Goal: Task Accomplishment & Management: Use online tool/utility

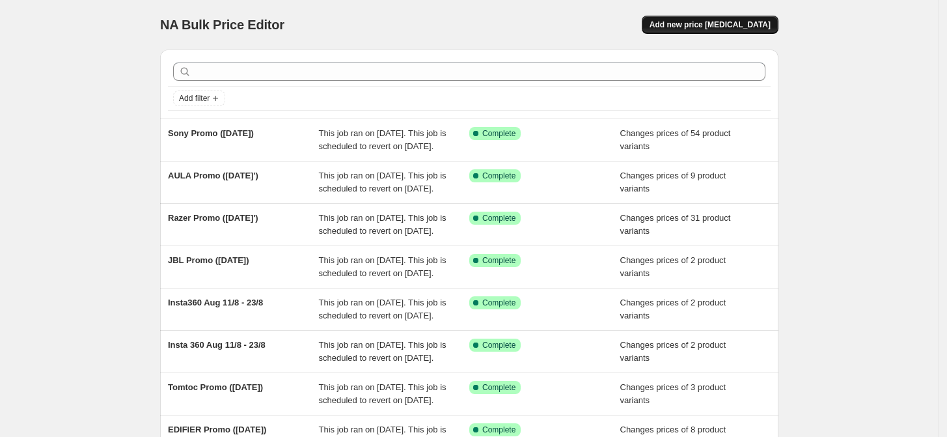
click at [726, 23] on span "Add new price [MEDICAL_DATA]" at bounding box center [709, 25] width 121 height 10
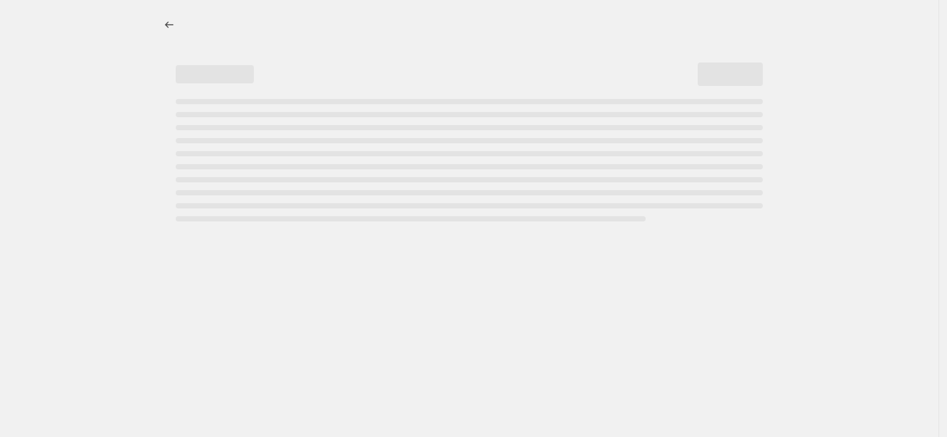
select select "percentage"
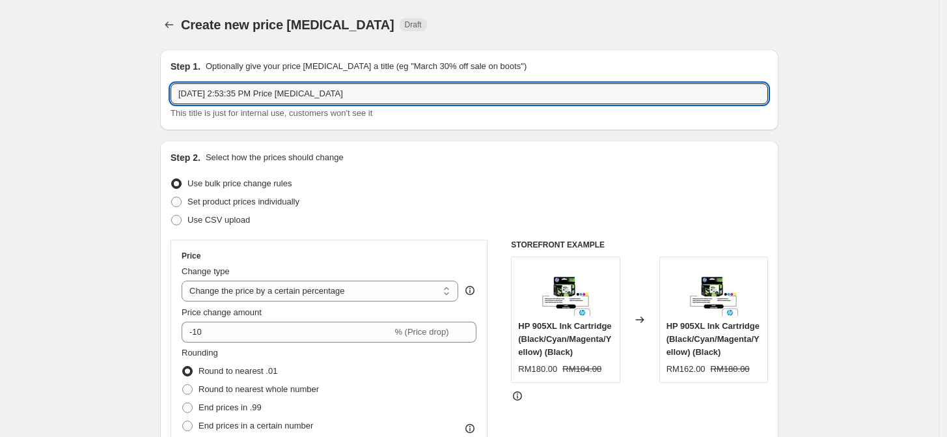
drag, startPoint x: 381, startPoint y: 90, endPoint x: 113, endPoint y: 87, distance: 268.0
click at [279, 96] on input "ASUS" at bounding box center [468, 93] width 597 height 21
type input "ASUS Promo ([DATE]')"
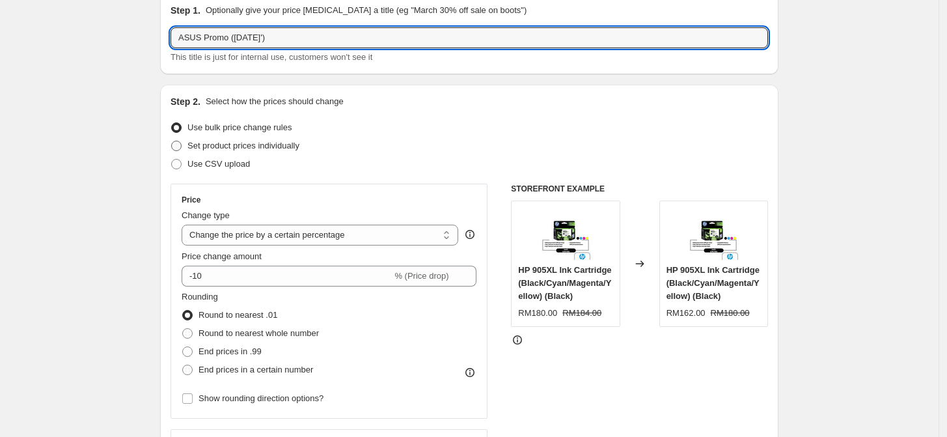
scroll to position [72, 0]
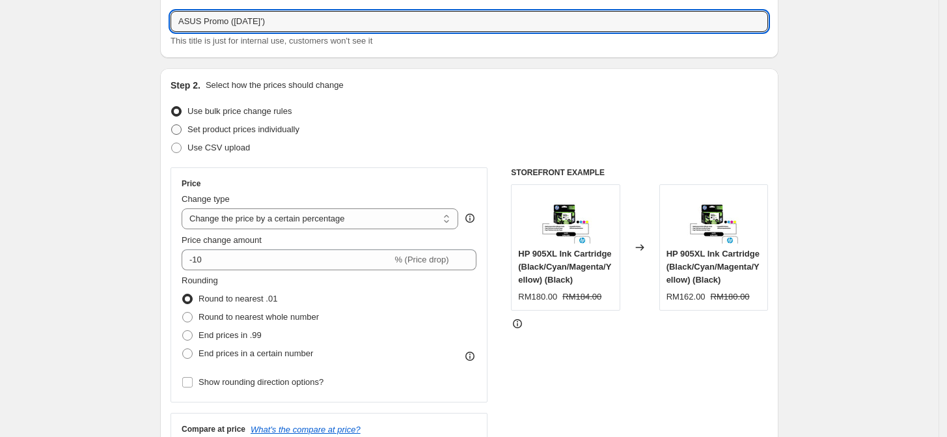
click at [277, 129] on span "Set product prices individually" at bounding box center [243, 129] width 112 height 10
click at [172, 125] on input "Set product prices individually" at bounding box center [171, 124] width 1 height 1
radio input "true"
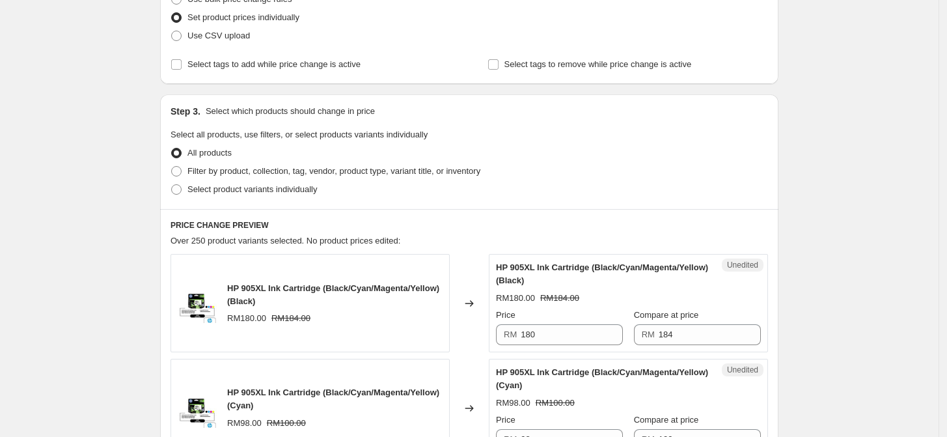
scroll to position [217, 0]
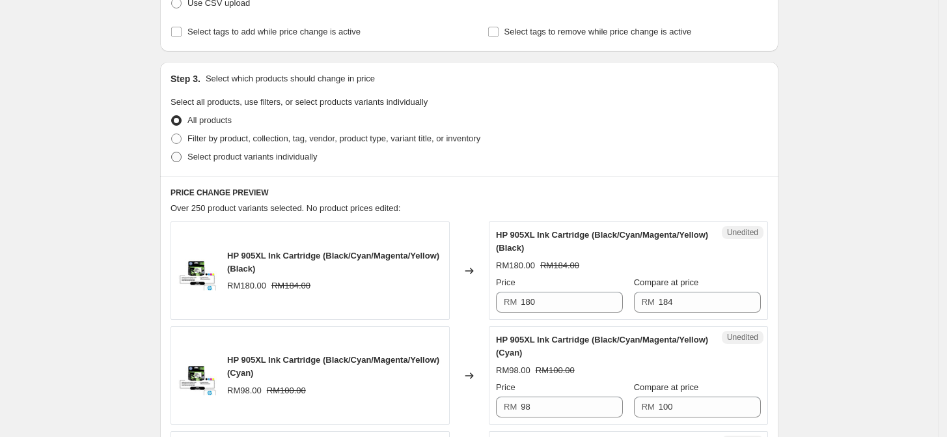
click at [237, 160] on span "Select product variants individually" at bounding box center [251, 157] width 129 height 10
click at [172, 152] on input "Select product variants individually" at bounding box center [171, 152] width 1 height 1
radio input "true"
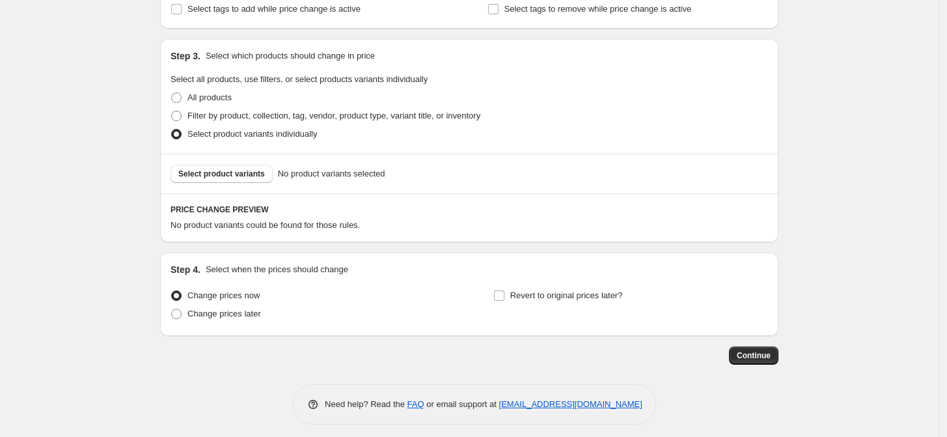
scroll to position [246, 0]
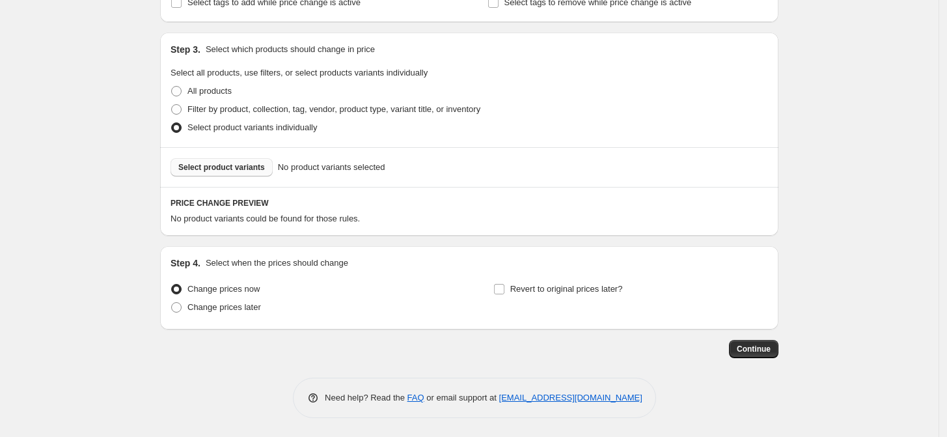
click at [224, 169] on span "Select product variants" at bounding box center [221, 167] width 87 height 10
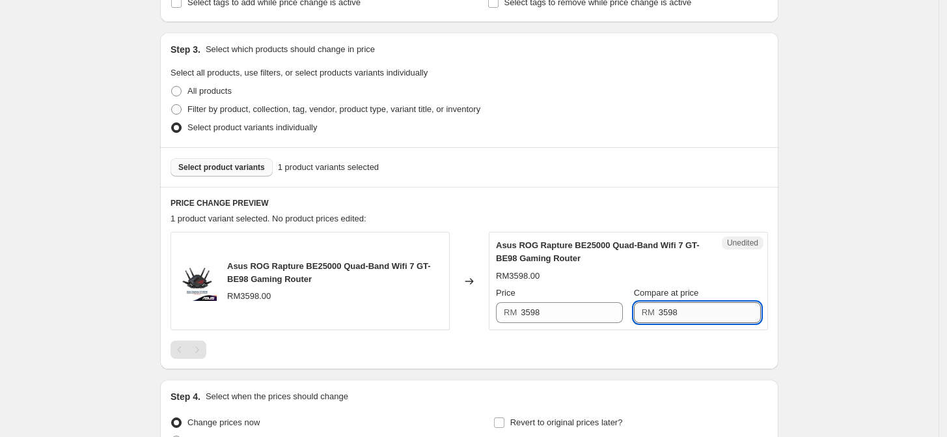
click at [677, 310] on input "3598" at bounding box center [709, 312] width 102 height 21
click at [563, 309] on input "3598" at bounding box center [571, 312] width 102 height 21
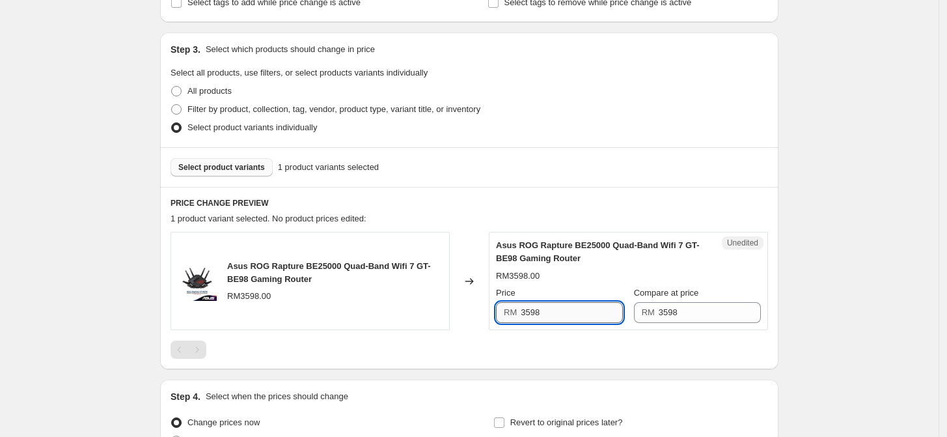
click at [563, 309] on input "3598" at bounding box center [571, 312] width 102 height 21
type input "3399"
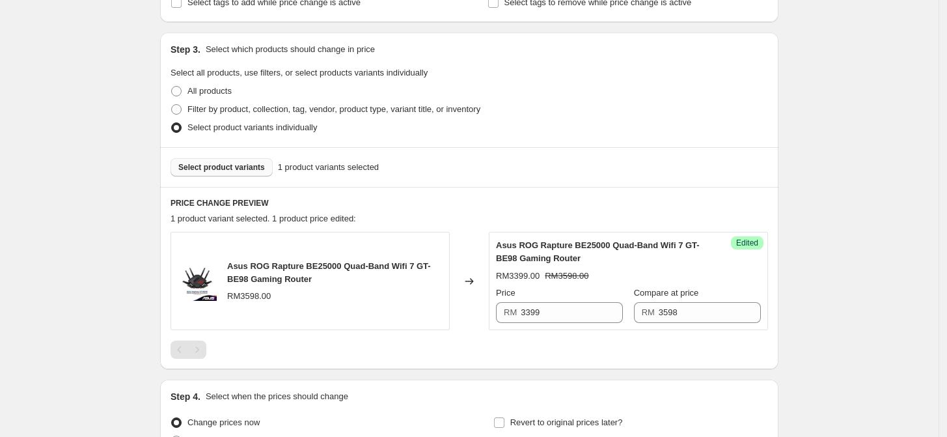
click at [682, 357] on div at bounding box center [468, 349] width 597 height 18
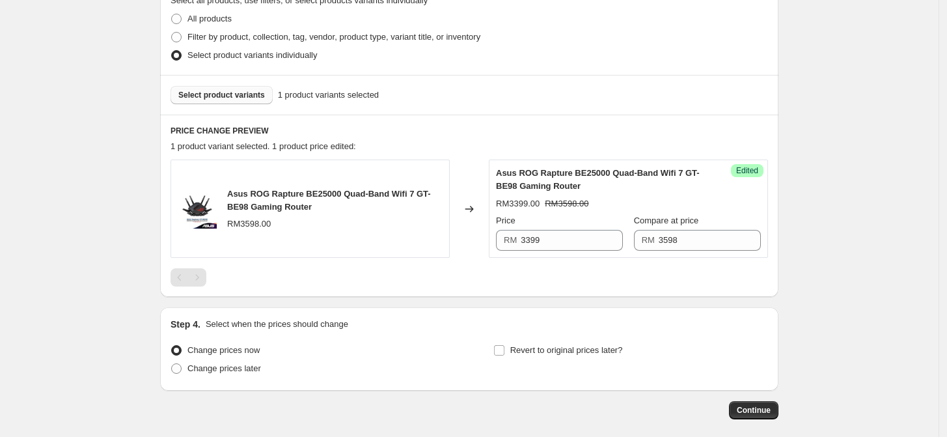
scroll to position [174, 0]
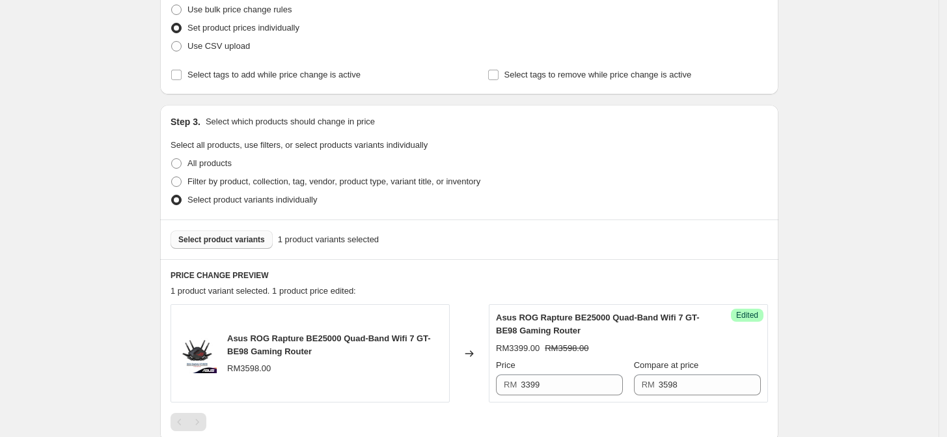
click at [250, 237] on span "Select product variants" at bounding box center [221, 239] width 87 height 10
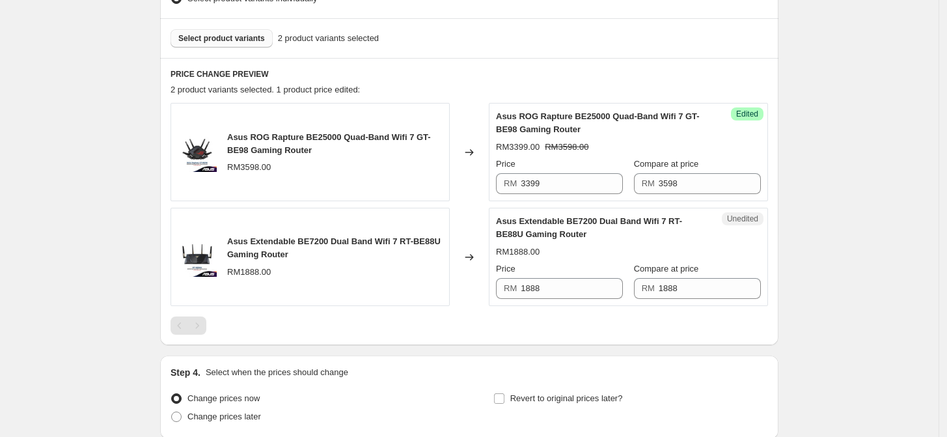
scroll to position [390, 0]
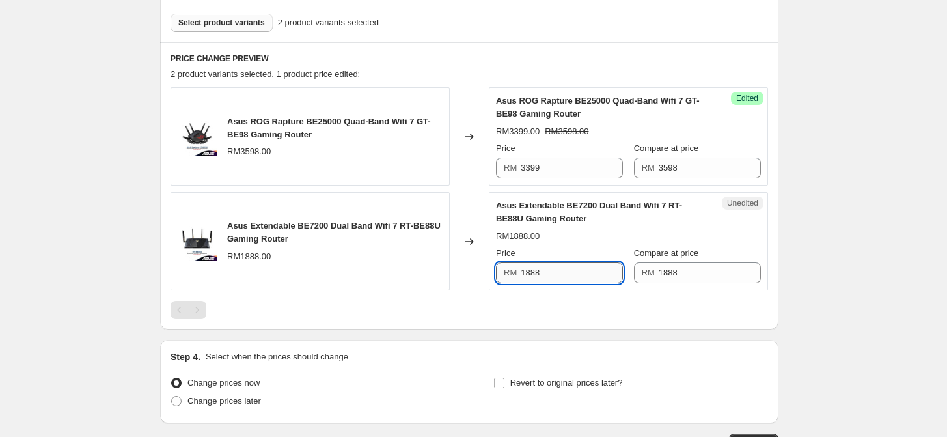
click at [550, 272] on input "1888" at bounding box center [571, 272] width 102 height 21
type input "1779"
click at [867, 291] on div "Create new price change job. This page is ready Create new price change job Dra…" at bounding box center [469, 70] width 938 height 921
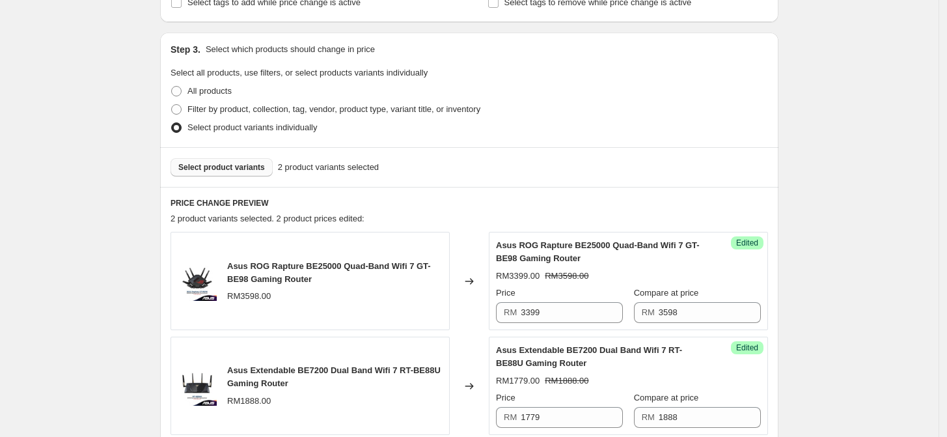
click at [250, 168] on span "Select product variants" at bounding box center [221, 167] width 87 height 10
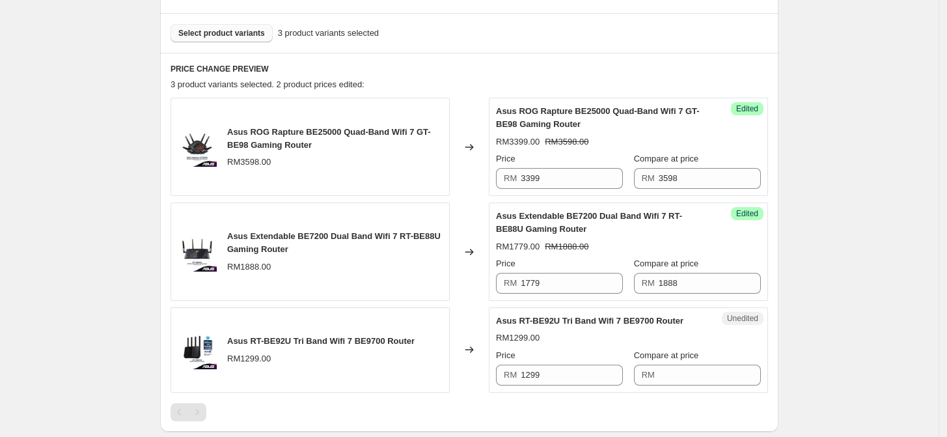
scroll to position [463, 0]
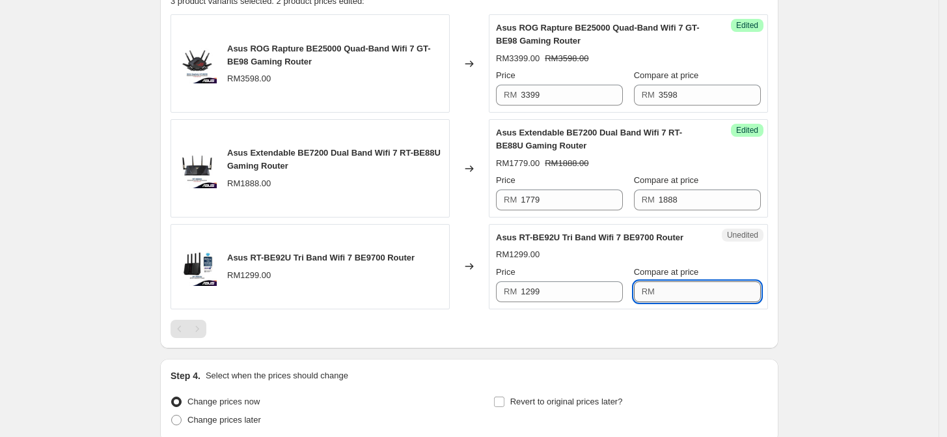
click at [697, 282] on input "Compare at price" at bounding box center [709, 291] width 102 height 21
type input "1588"
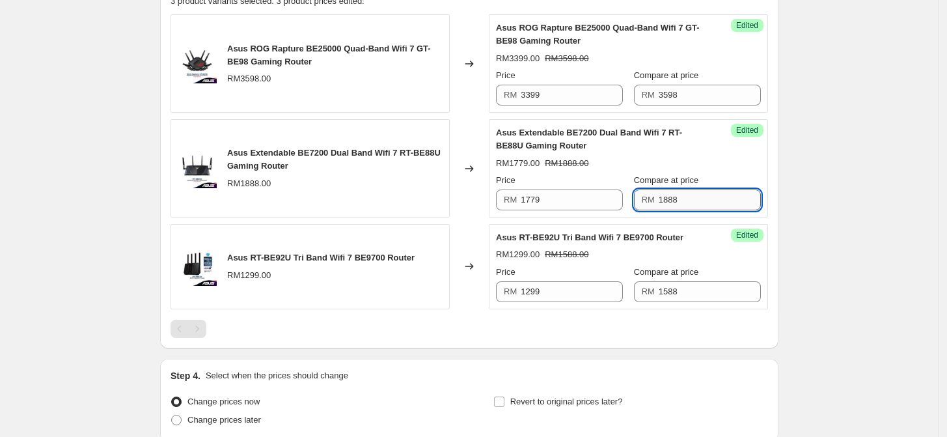
click at [680, 199] on input "1888" at bounding box center [709, 199] width 102 height 21
type input "1998"
click at [841, 135] on div "Create new price change job. This page is ready Create new price change job Dra…" at bounding box center [469, 43] width 938 height 1013
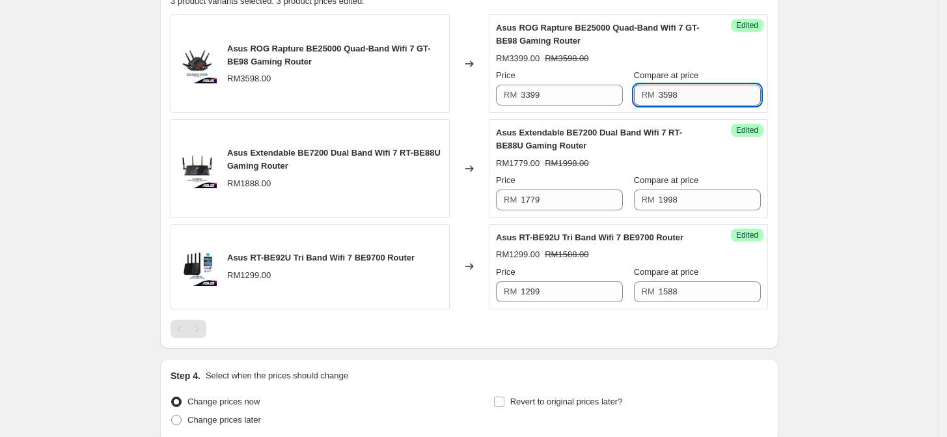
click at [713, 98] on input "3598" at bounding box center [709, 95] width 102 height 21
type input "4088"
click at [787, 86] on div "Create new price change job. This page is ready Create new price change job Dra…" at bounding box center [468, 43] width 649 height 1013
click at [833, 81] on div "Create new price change job. This page is ready Create new price change job Dra…" at bounding box center [469, 43] width 938 height 1013
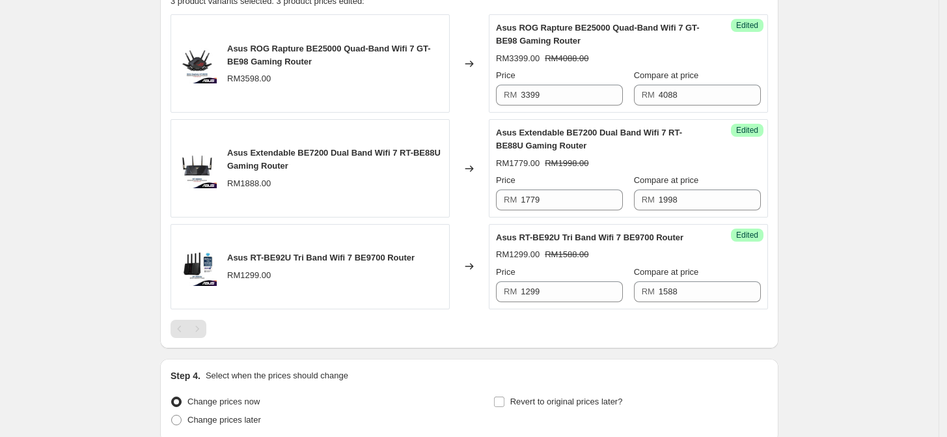
click at [827, 148] on div "Create new price change job. This page is ready Create new price change job Dra…" at bounding box center [469, 43] width 938 height 1013
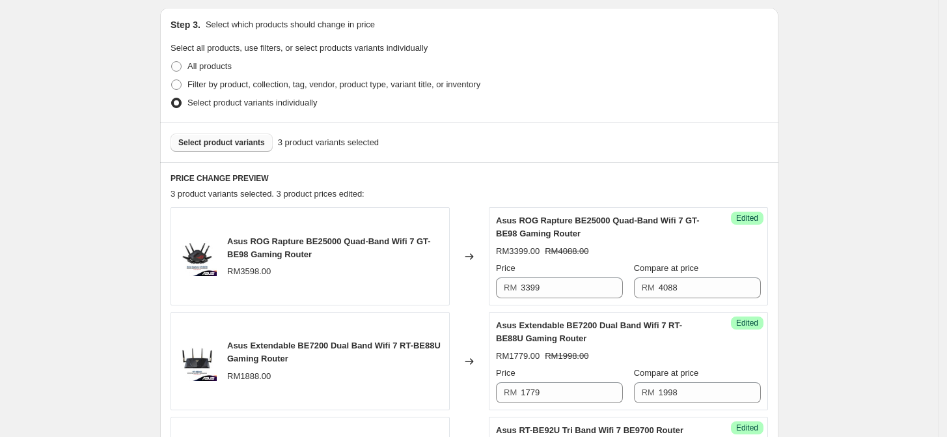
scroll to position [286, 0]
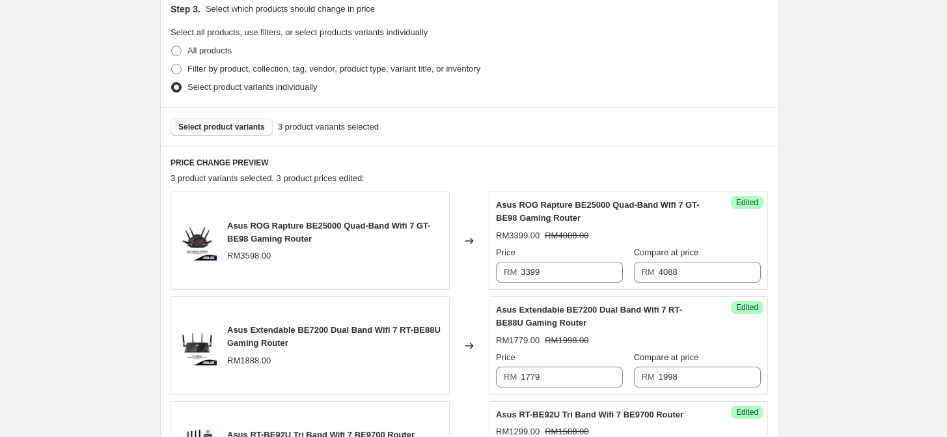
click at [198, 128] on span "Select product variants" at bounding box center [221, 127] width 87 height 10
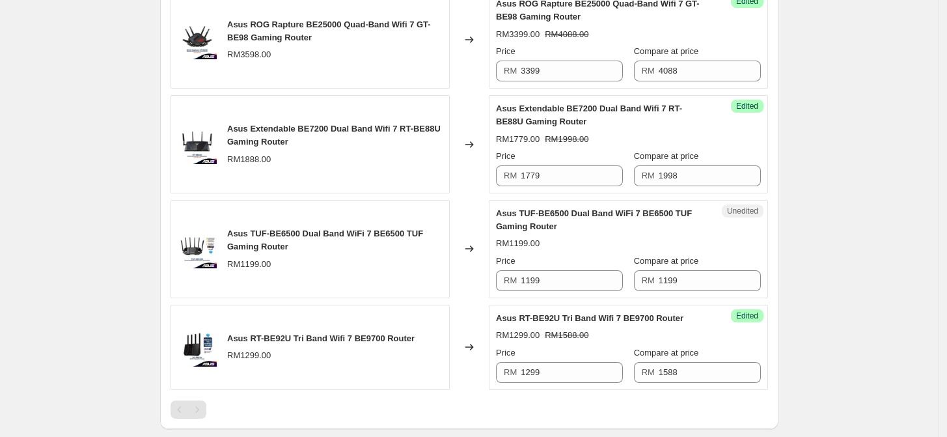
scroll to position [575, 0]
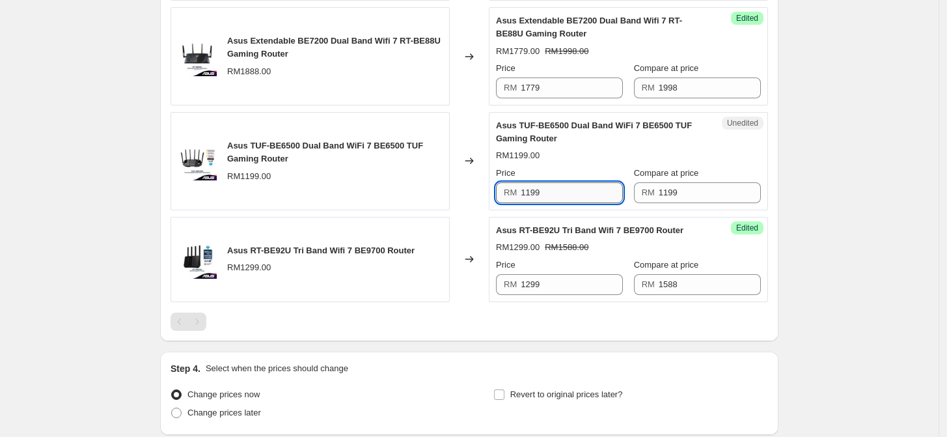
click at [561, 189] on input "1199" at bounding box center [571, 192] width 102 height 21
type input "1109"
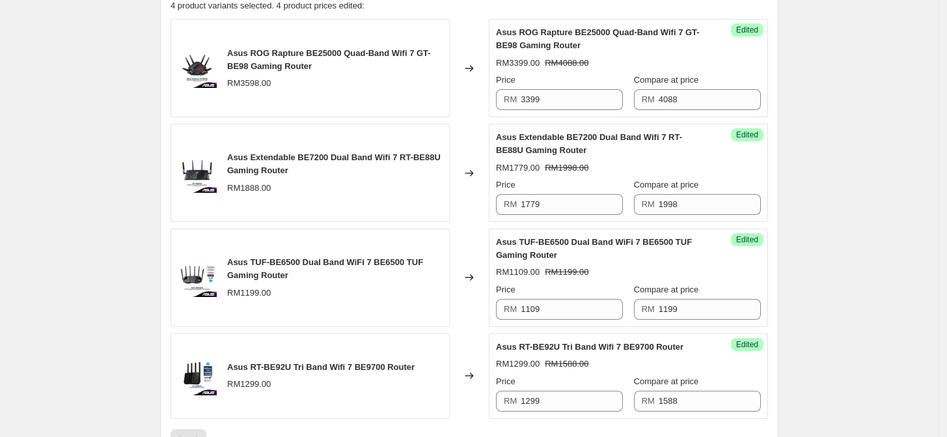
scroll to position [318, 0]
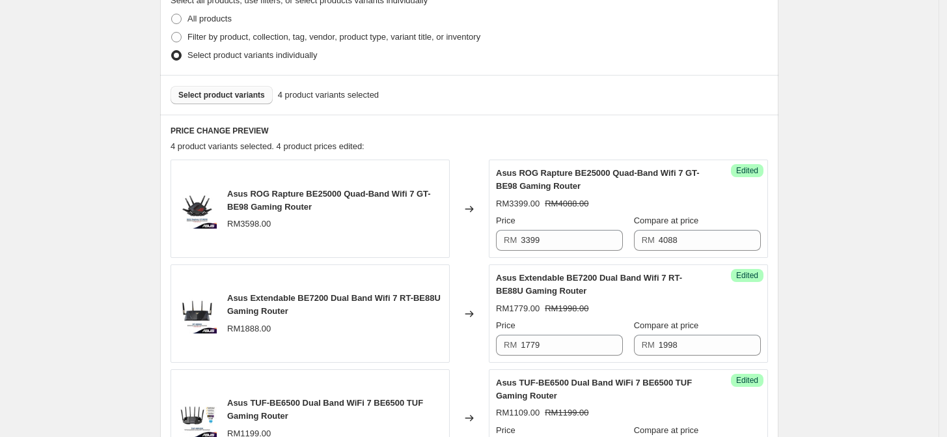
click at [237, 97] on span "Select product variants" at bounding box center [221, 95] width 87 height 10
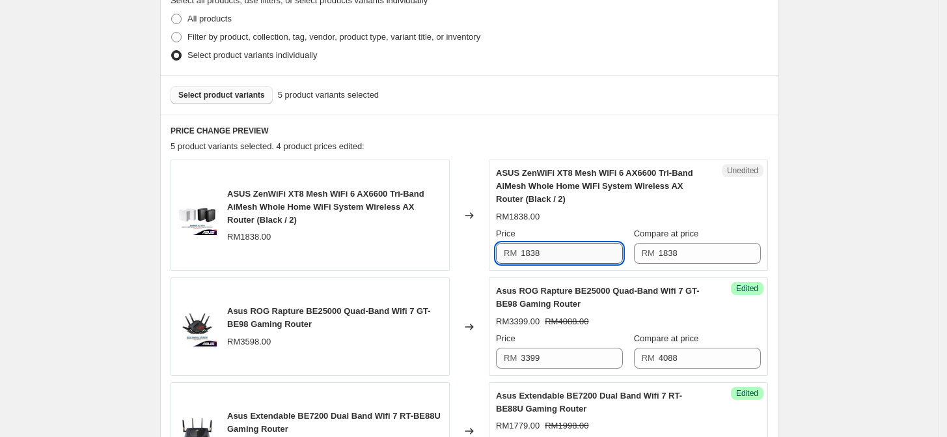
click at [555, 256] on input "1838" at bounding box center [571, 253] width 102 height 21
type input "1799"
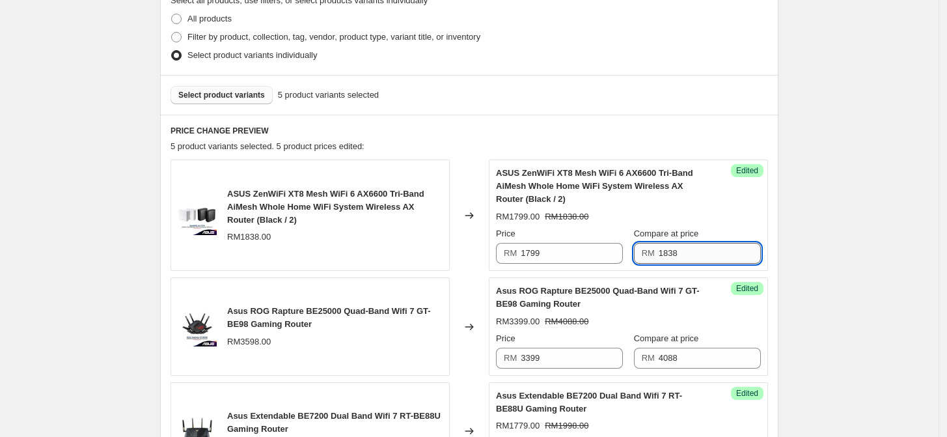
click at [693, 254] on input "1838" at bounding box center [709, 253] width 102 height 21
type input "2278"
click at [846, 215] on div "Create new price change job. This page is ready Create new price change job Dra…" at bounding box center [469, 299] width 938 height 1235
click at [211, 96] on span "Select product variants" at bounding box center [221, 95] width 87 height 10
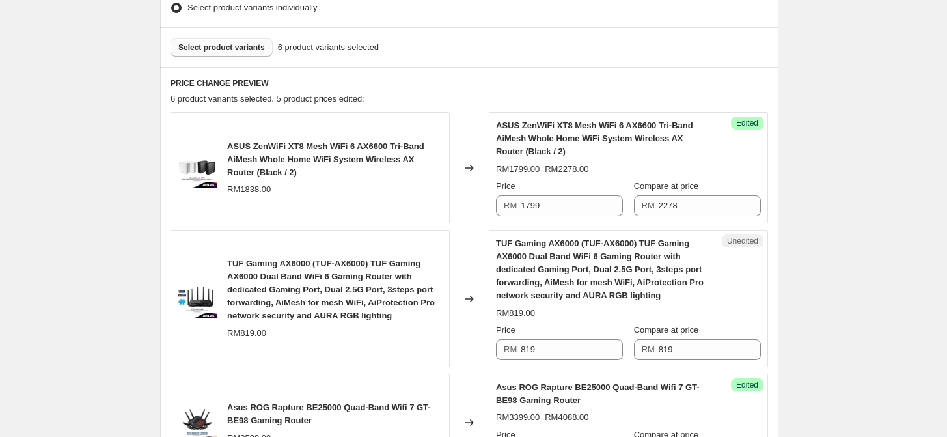
scroll to position [390, 0]
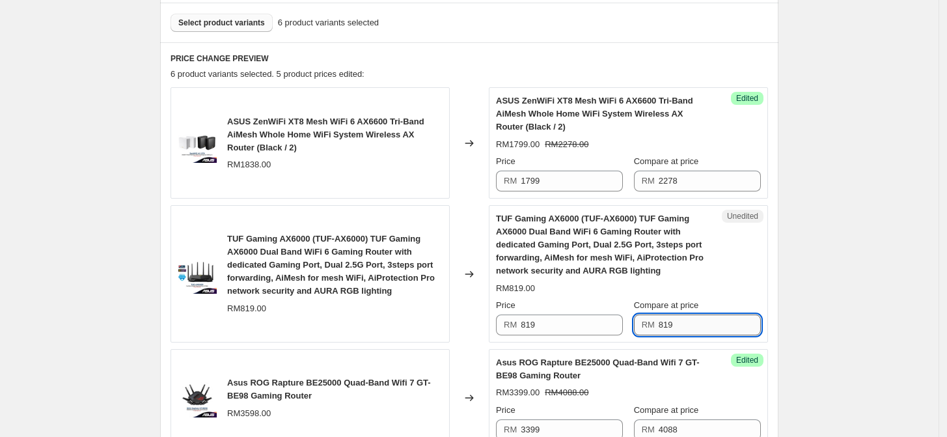
click at [683, 325] on input "819" at bounding box center [709, 324] width 102 height 21
type input "988"
click at [854, 259] on div "Create new price change job. This page is ready Create new price change job Dra…" at bounding box center [469, 299] width 938 height 1379
click at [233, 22] on span "Select product variants" at bounding box center [221, 23] width 87 height 10
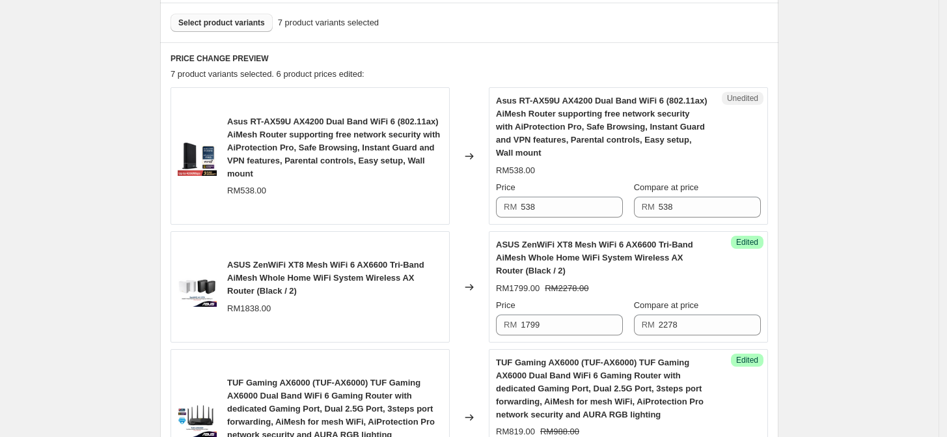
click at [554, 218] on div "Unedited Asus RT-AX59U AX4200 Dual Band WiFi 6 (802.11ax) AiMesh Router support…" at bounding box center [628, 155] width 279 height 137
click at [556, 208] on input "538" at bounding box center [571, 206] width 102 height 21
type input "419"
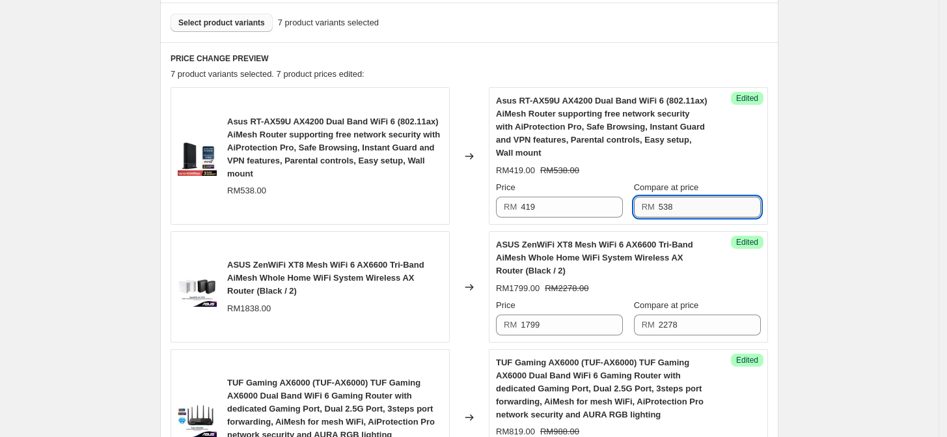
click at [729, 209] on input "538" at bounding box center [709, 206] width 102 height 21
type input "580"
click at [866, 185] on div "Create new price change job. This page is ready Create new price change job Dra…" at bounding box center [469, 371] width 938 height 1522
click at [212, 23] on span "Select product variants" at bounding box center [221, 23] width 87 height 10
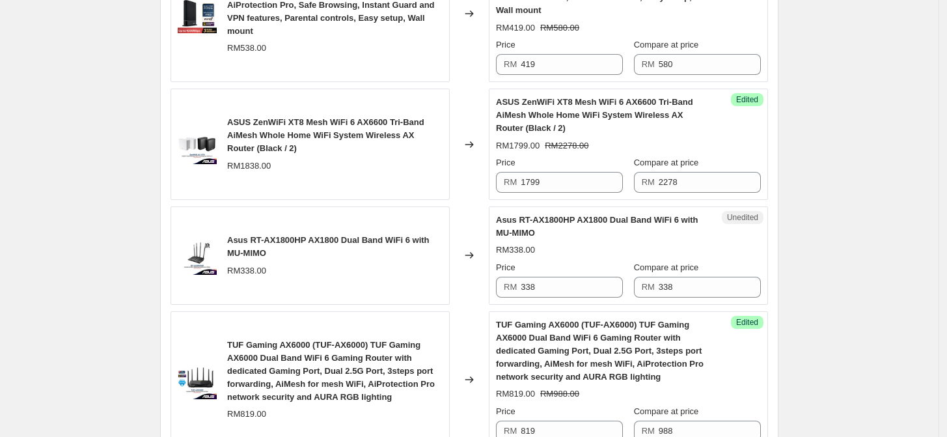
scroll to position [535, 0]
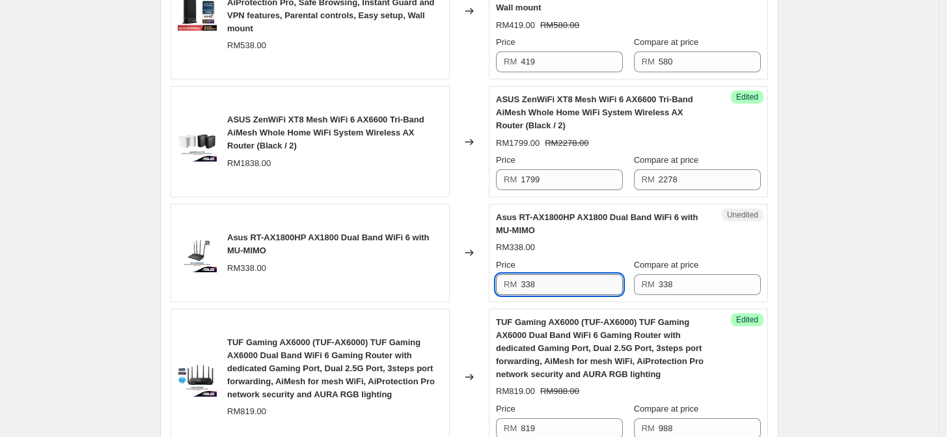
click at [531, 285] on input "338" at bounding box center [571, 284] width 102 height 21
type input "299"
click at [826, 236] on div "Create new price change job. This page is ready Create new price change job Dra…" at bounding box center [469, 278] width 938 height 1627
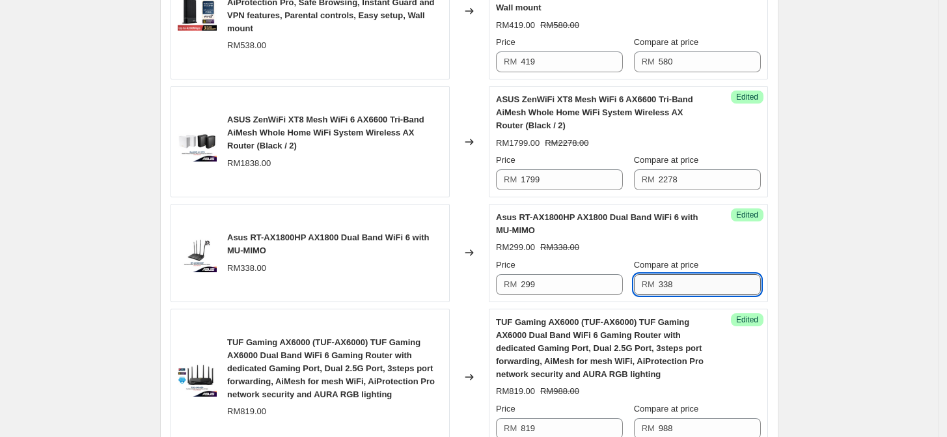
click at [711, 276] on input "338" at bounding box center [709, 284] width 102 height 21
type input "398"
click at [870, 241] on div "Create new price change job. This page is ready Create new price change job Dra…" at bounding box center [469, 278] width 938 height 1627
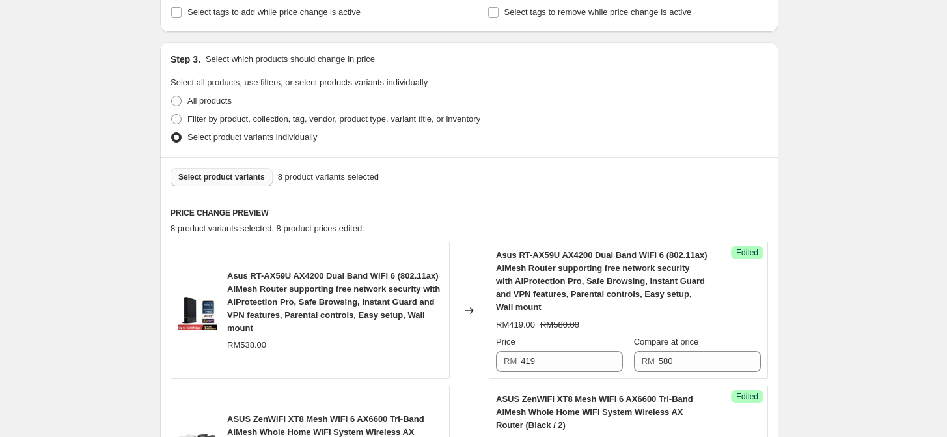
scroll to position [174, 0]
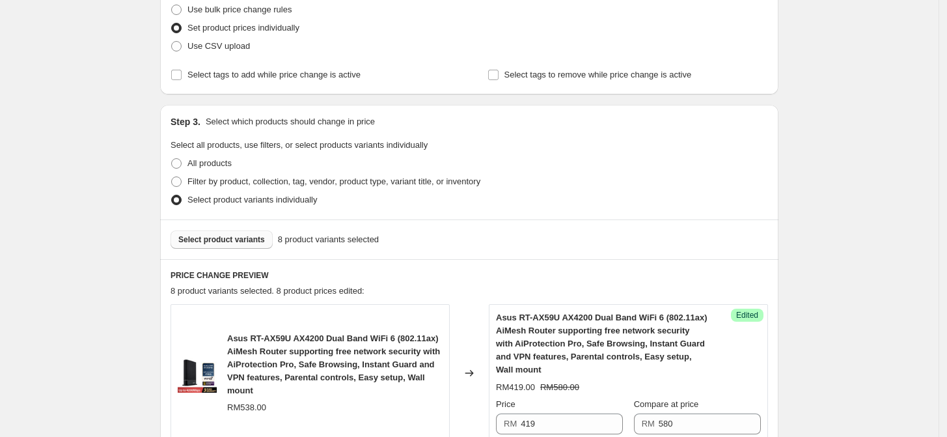
click at [241, 242] on span "Select product variants" at bounding box center [221, 239] width 87 height 10
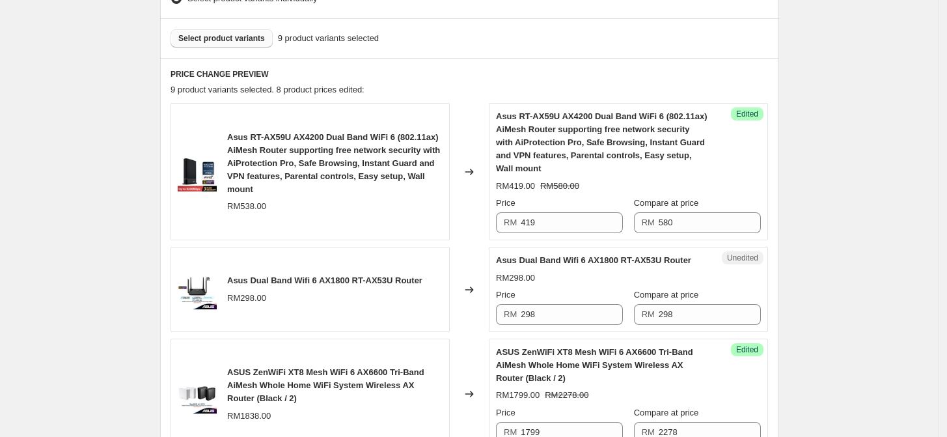
scroll to position [535, 0]
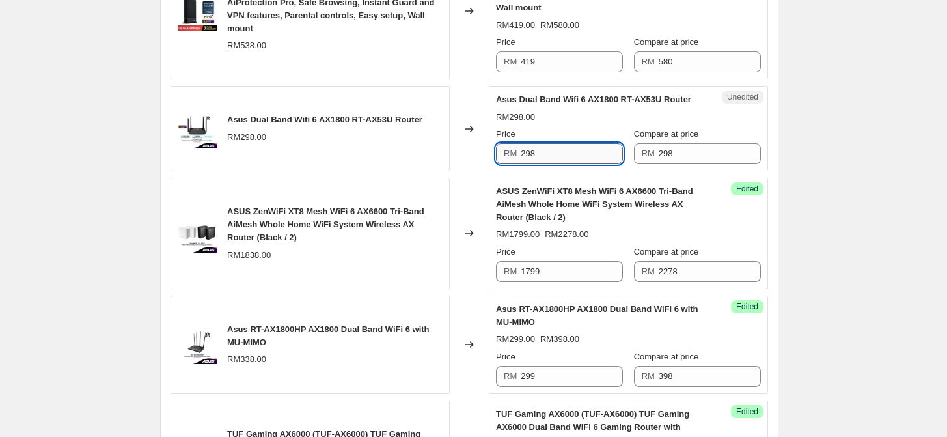
click at [572, 161] on input "298" at bounding box center [571, 153] width 102 height 21
type input "269"
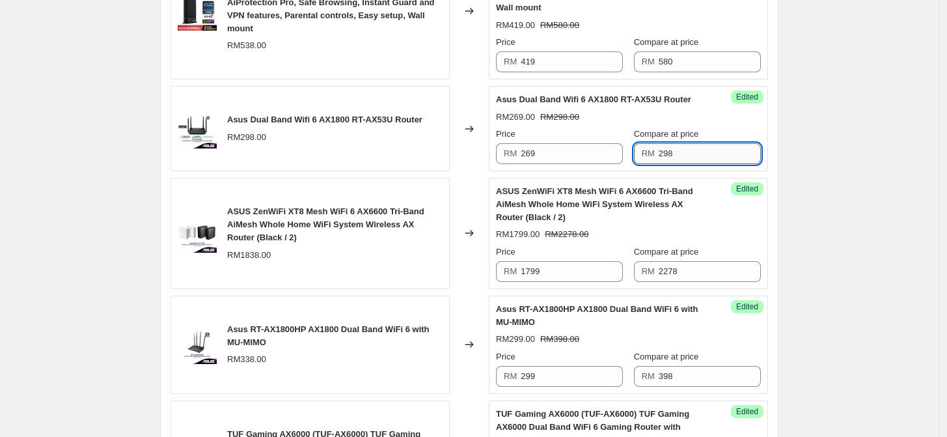
click at [707, 154] on input "298" at bounding box center [709, 153] width 102 height 21
type input "348"
click at [840, 150] on div "Create new price change job. This page is ready Create new price change job Dra…" at bounding box center [469, 324] width 938 height 1718
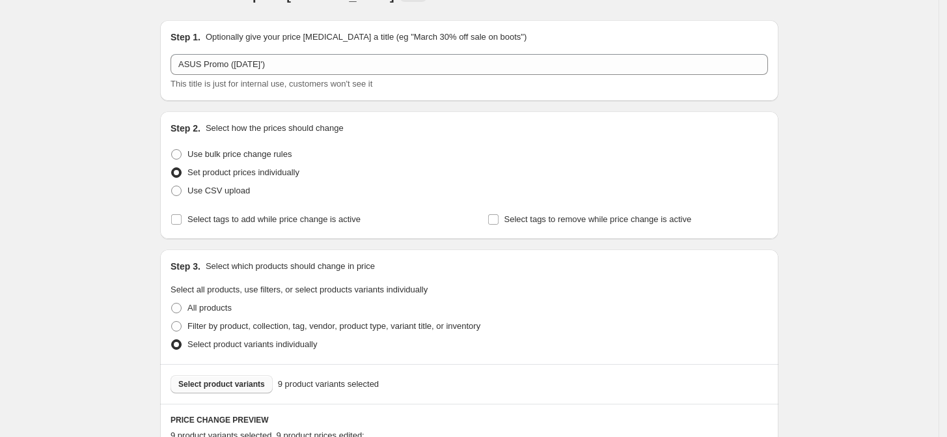
scroll to position [101, 0]
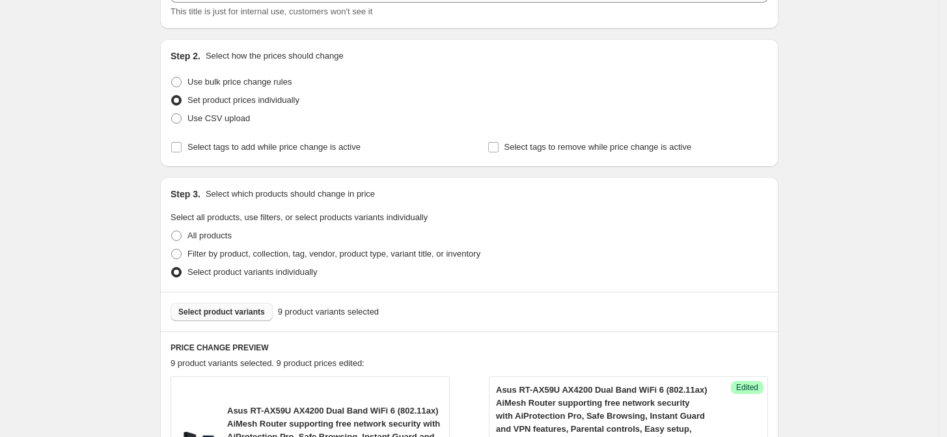
click at [226, 312] on span "Select product variants" at bounding box center [221, 311] width 87 height 10
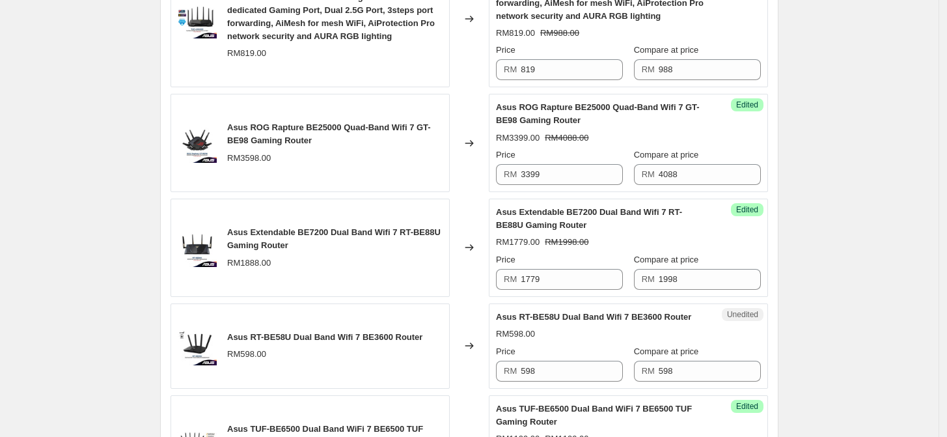
scroll to position [1114, 0]
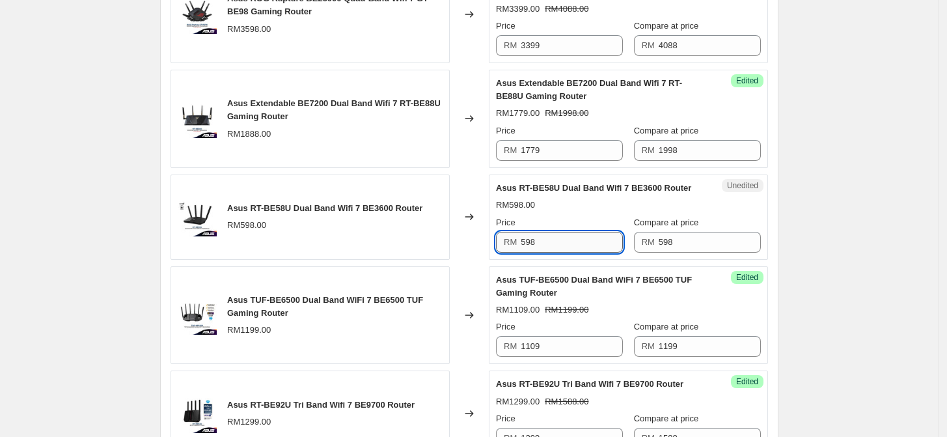
click at [559, 237] on input "598" at bounding box center [571, 242] width 102 height 21
type input "499"
click at [698, 242] on input "598" at bounding box center [709, 242] width 102 height 21
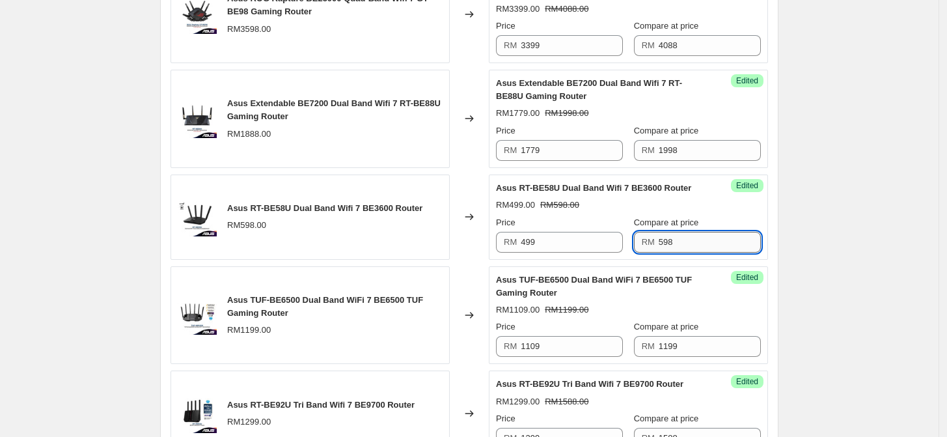
click at [698, 242] on input "598" at bounding box center [709, 242] width 102 height 21
type input "628"
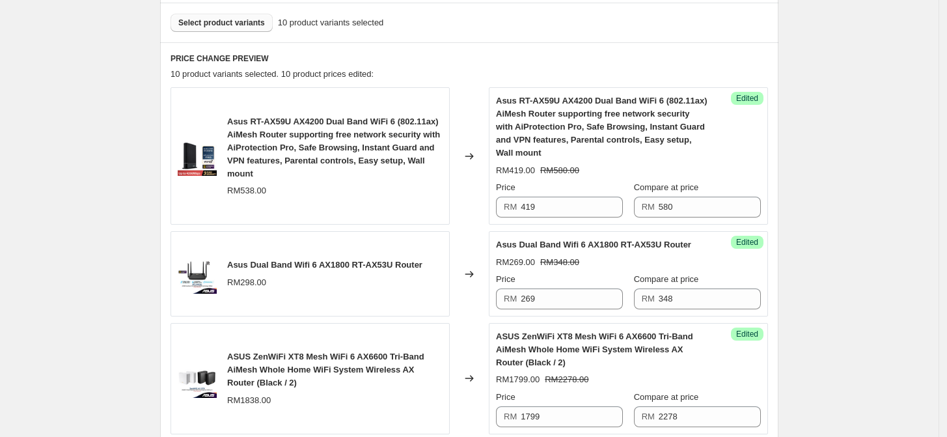
scroll to position [101, 0]
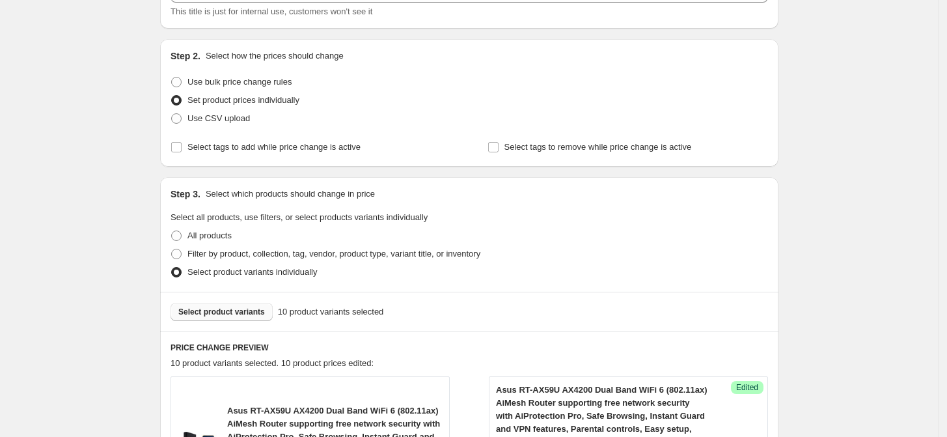
click at [239, 310] on span "Select product variants" at bounding box center [221, 311] width 87 height 10
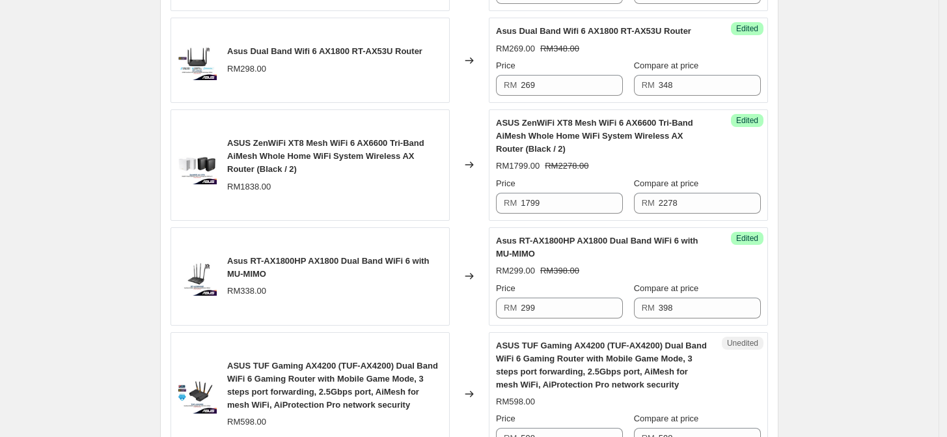
scroll to position [752, 0]
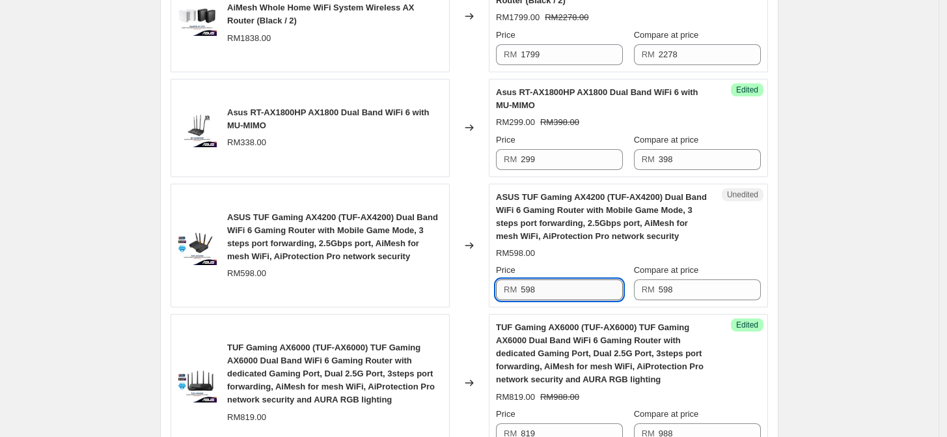
click at [582, 288] on input "598" at bounding box center [571, 289] width 102 height 21
type input "589"
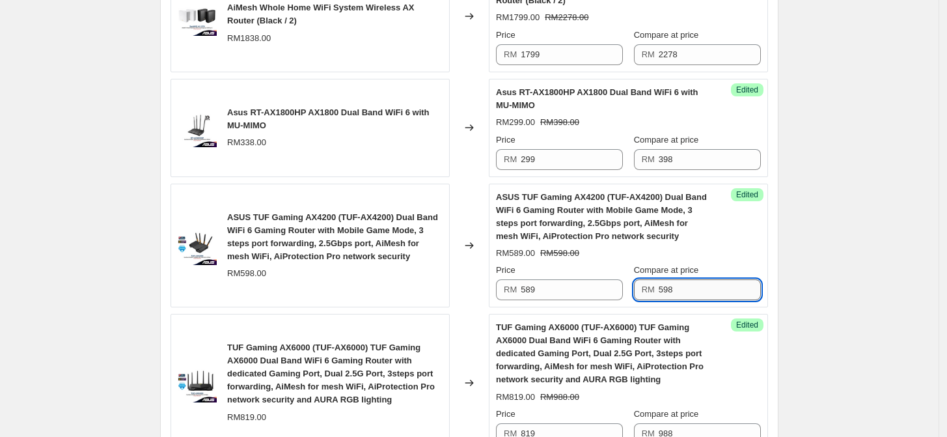
click at [677, 290] on input "598" at bounding box center [709, 289] width 102 height 21
click at [678, 290] on input "598" at bounding box center [709, 289] width 102 height 21
type input "708"
click at [855, 254] on div "Create new price change job. This page is ready Create new price change job Dra…" at bounding box center [469, 218] width 938 height 1941
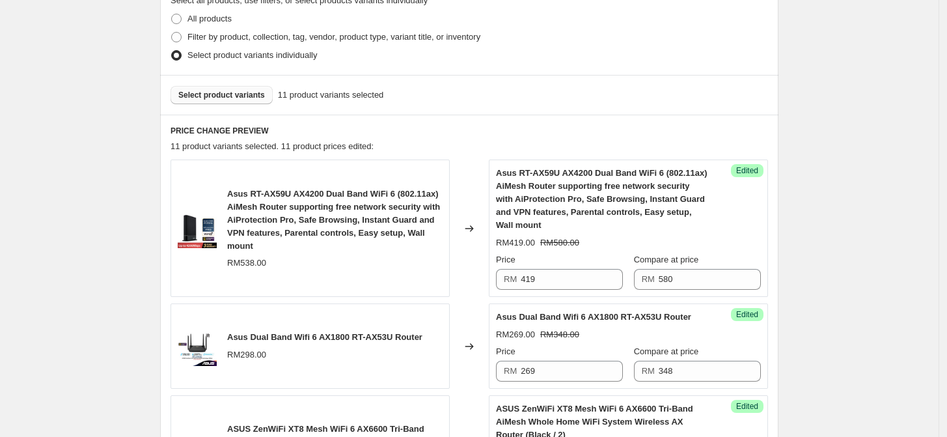
scroll to position [246, 0]
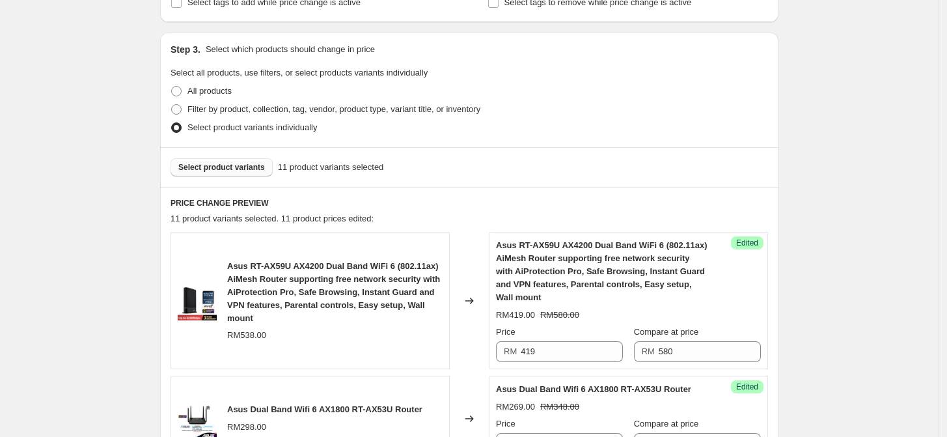
click at [241, 166] on span "Select product variants" at bounding box center [221, 167] width 87 height 10
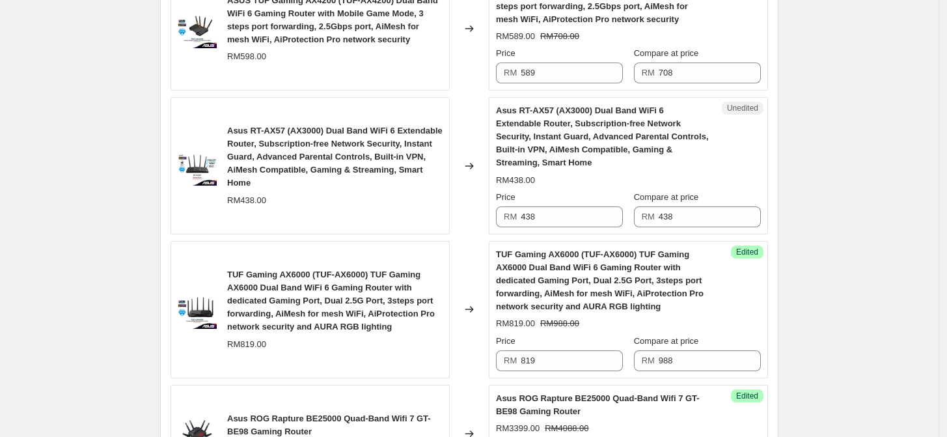
scroll to position [896, 0]
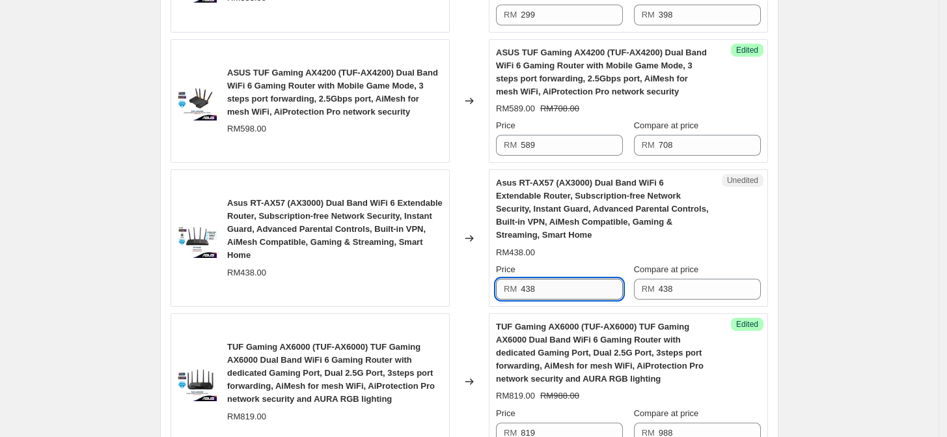
click at [550, 287] on input "438" at bounding box center [571, 288] width 102 height 21
type input "379"
click at [699, 279] on input "438" at bounding box center [709, 288] width 102 height 21
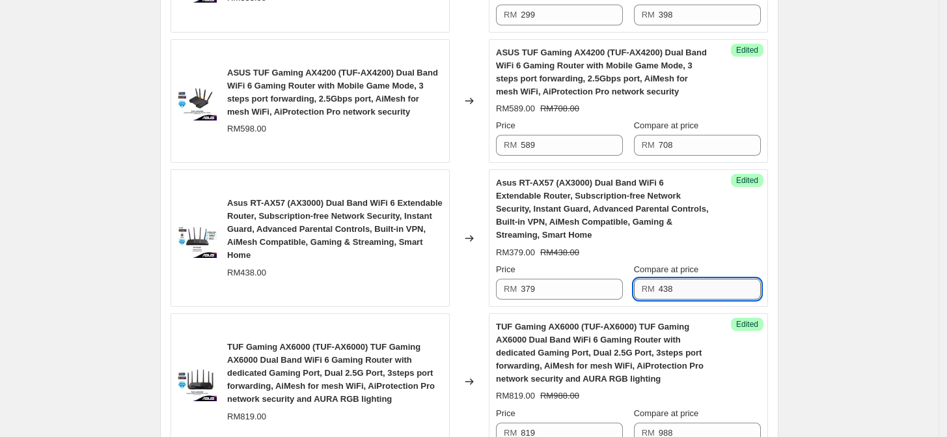
click at [699, 279] on input "438" at bounding box center [709, 288] width 102 height 21
type input "498"
click at [766, 244] on div "Success Edited Asus RT-AX57 (AX3000) Dual Band WiFi 6 Extendable Router, Subscr…" at bounding box center [628, 237] width 279 height 137
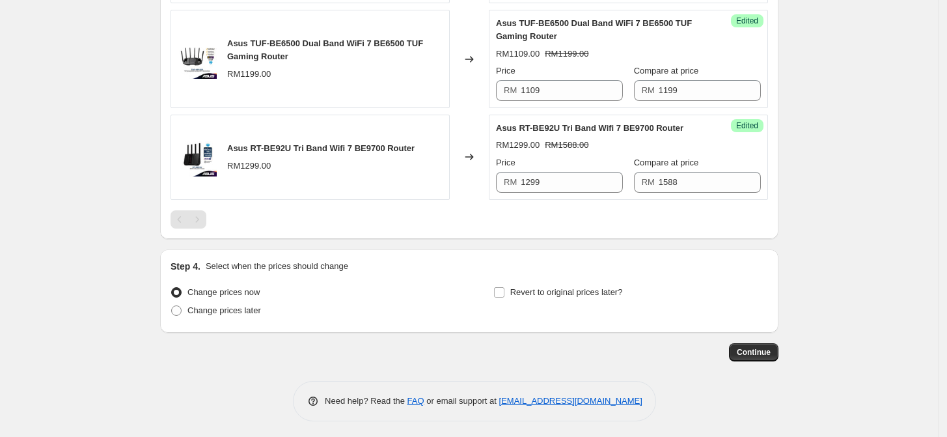
scroll to position [1645, 0]
click at [502, 290] on input "Revert to original prices later?" at bounding box center [499, 291] width 10 height 10
checkbox input "true"
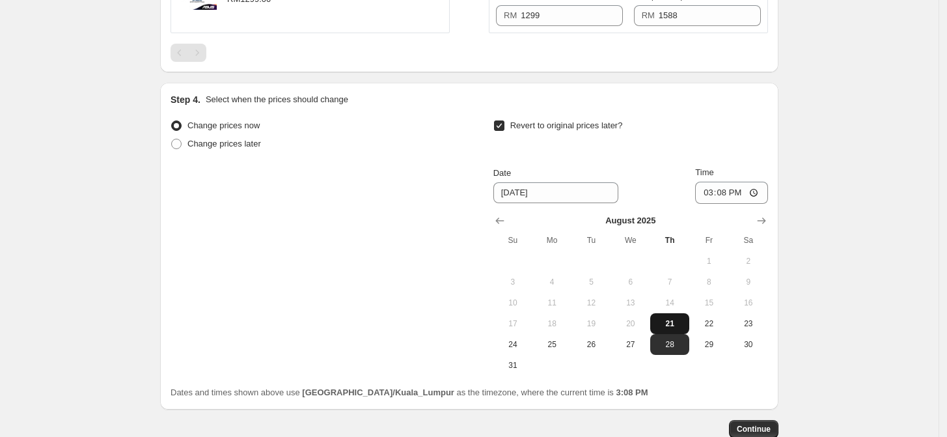
scroll to position [1863, 0]
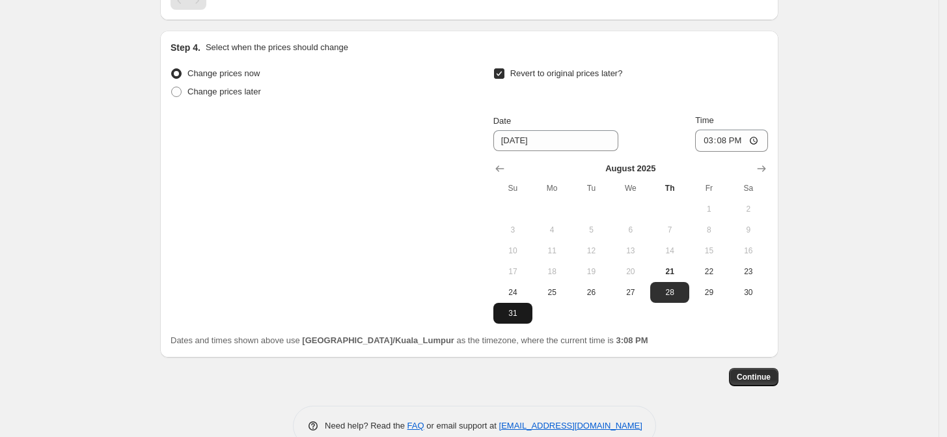
click at [517, 314] on span "31" at bounding box center [512, 313] width 29 height 10
type input "8/31/2025"
click at [727, 135] on input "15:08" at bounding box center [731, 140] width 73 height 22
click at [711, 137] on input "15:08" at bounding box center [731, 140] width 73 height 22
click at [757, 135] on input "15:08" at bounding box center [731, 140] width 73 height 22
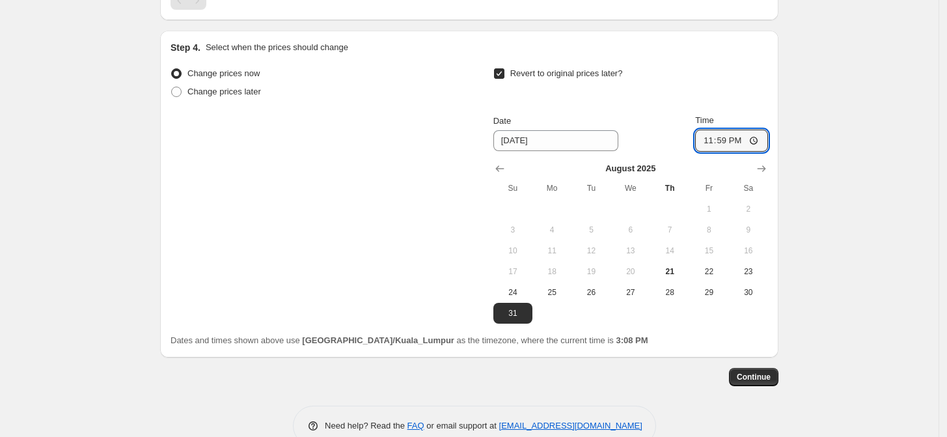
type input "23:59"
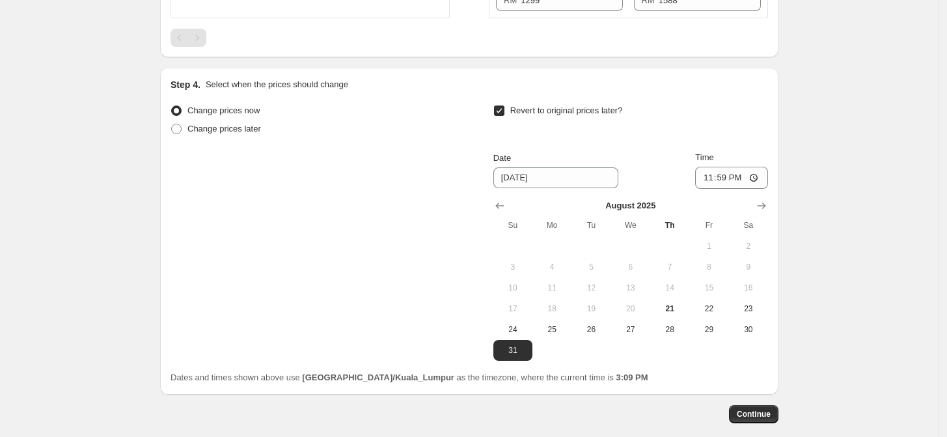
scroll to position [1889, 0]
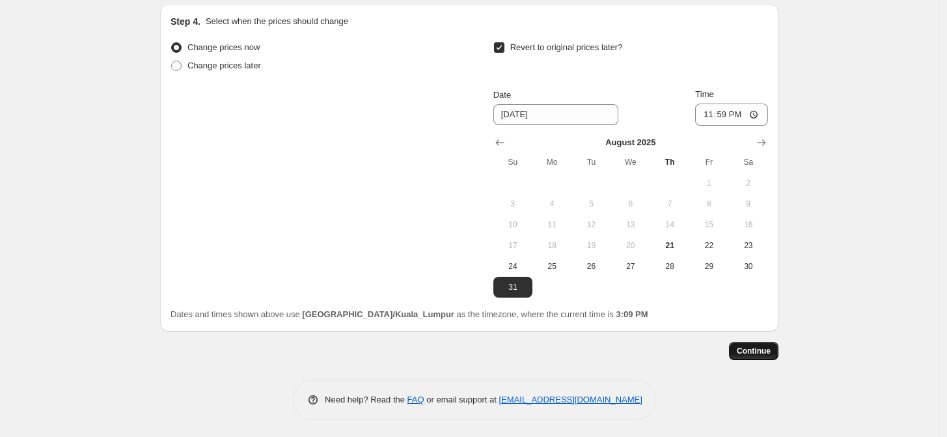
click at [765, 349] on span "Continue" at bounding box center [753, 350] width 34 height 10
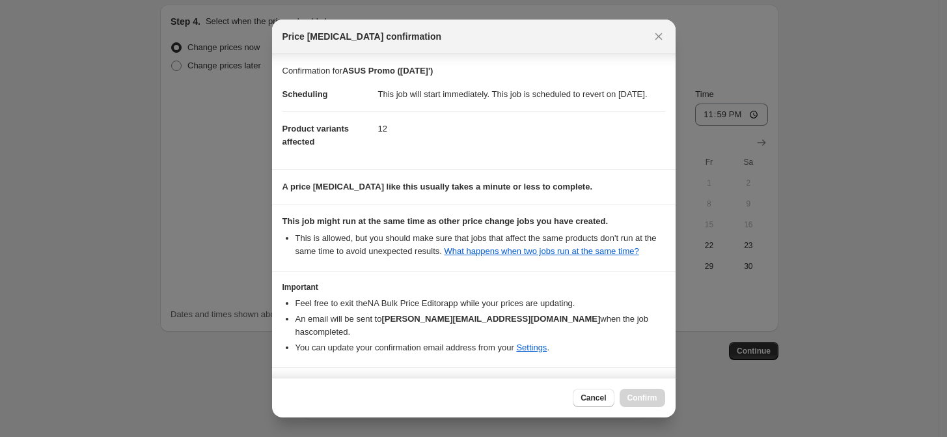
scroll to position [41, 0]
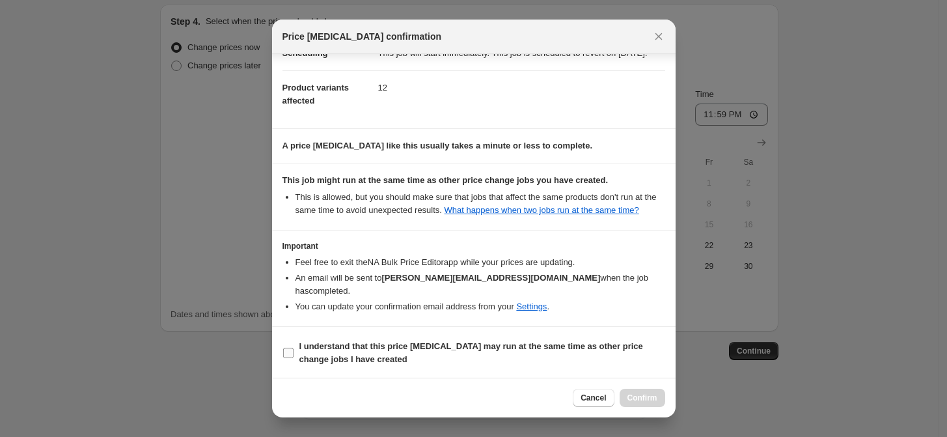
click at [288, 357] on input "I understand that this price change job may run at the same time as other price…" at bounding box center [288, 352] width 10 height 10
checkbox input "true"
click at [645, 399] on span "Confirm" at bounding box center [642, 397] width 30 height 10
